Goal: Browse casually

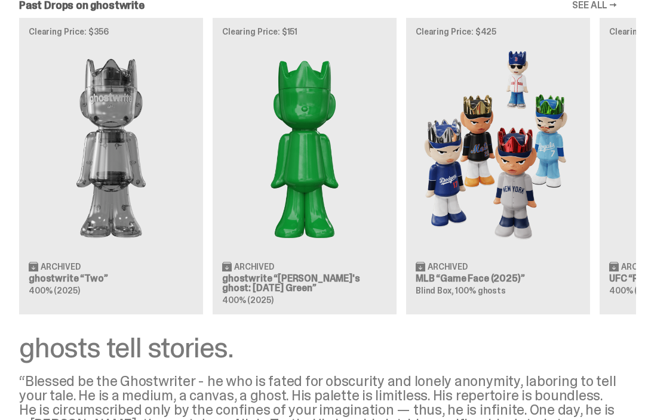
click at [369, 101] on img at bounding box center [304, 148] width 165 height 206
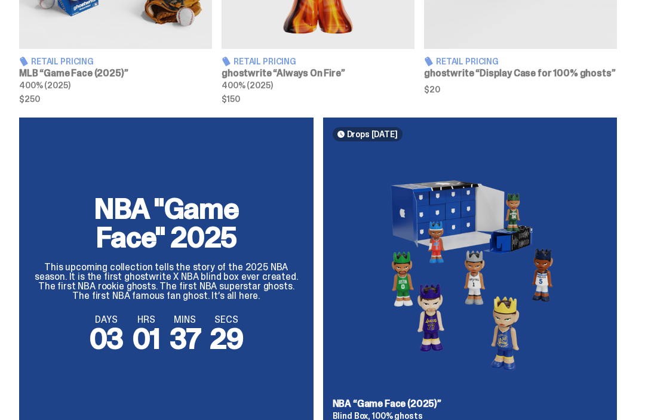
scroll to position [631, 0]
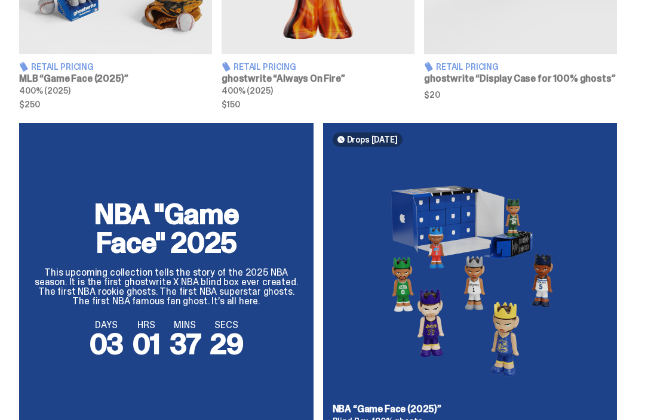
click at [543, 157] on article "Drops Sep 15 NBA “Game Face (2025)” Blind Box, 100% ghosts" at bounding box center [470, 279] width 294 height 313
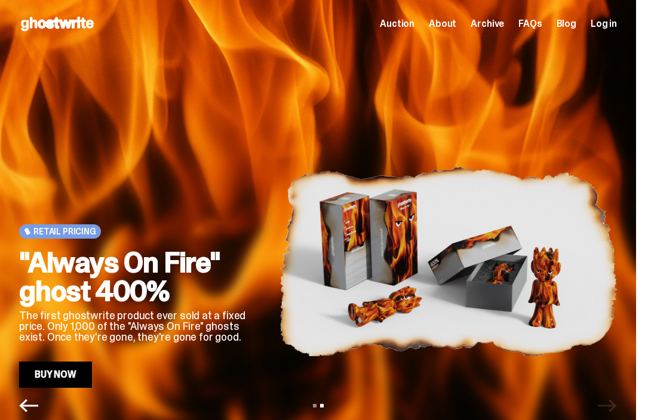
click at [541, 23] on span "FAQs" at bounding box center [529, 24] width 23 height 10
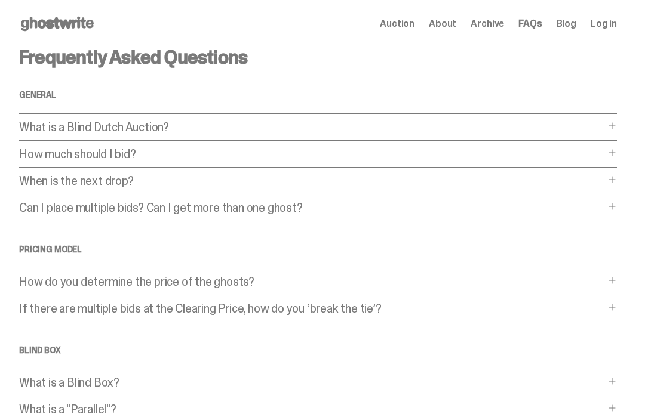
click at [568, 20] on link "Blog" at bounding box center [566, 24] width 20 height 10
click at [452, 29] on span "About" at bounding box center [442, 24] width 27 height 10
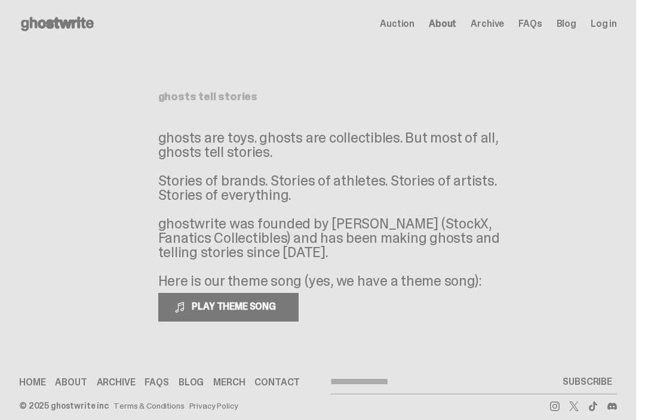
click at [407, 22] on span "Auction" at bounding box center [397, 24] width 35 height 10
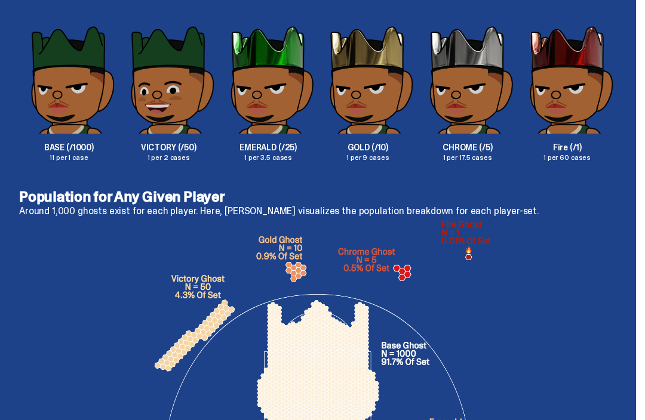
scroll to position [1932, 0]
